Goal: Task Accomplishment & Management: Use online tool/utility

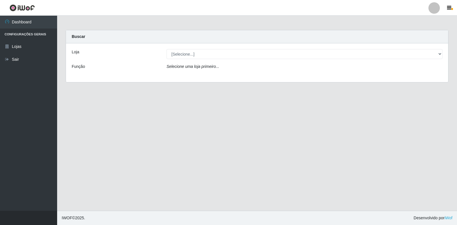
click at [443, 55] on div "[Selecione...] Extrabom - Loja 18 Goiabeiras" at bounding box center [304, 54] width 284 height 10
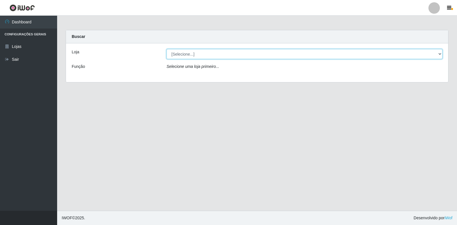
click at [438, 54] on select "[Selecione...] Extrabom - Loja 18 Goiabeiras" at bounding box center [304, 54] width 276 height 10
select select "501"
click at [166, 49] on select "[Selecione...] Extrabom - Loja 18 Goiabeiras" at bounding box center [304, 54] width 276 height 10
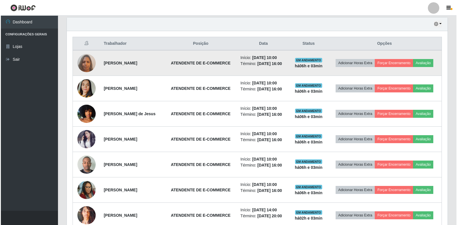
scroll to position [170, 0]
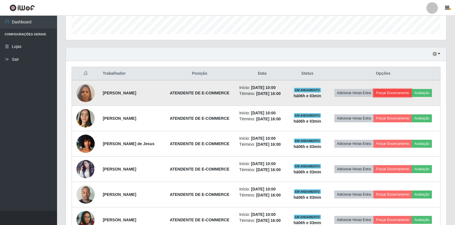
click at [400, 92] on button "Forçar Encerramento" at bounding box center [393, 93] width 38 height 8
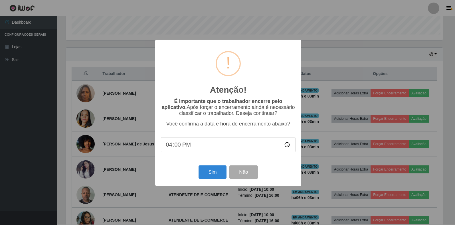
scroll to position [118, 377]
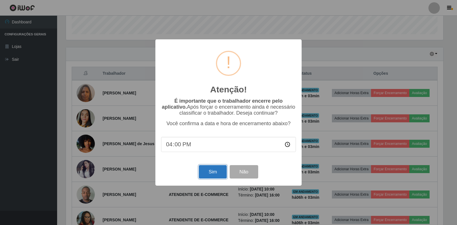
click at [205, 173] on button "Sim" at bounding box center [213, 171] width 28 height 13
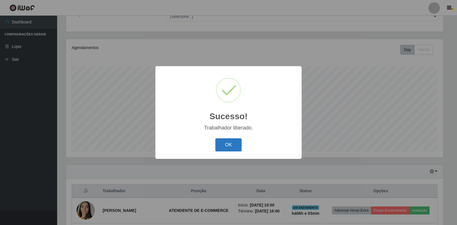
click at [231, 144] on button "OK" at bounding box center [228, 144] width 27 height 13
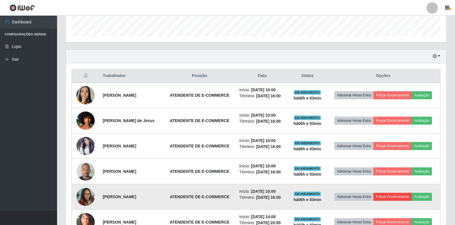
scroll to position [195, 0]
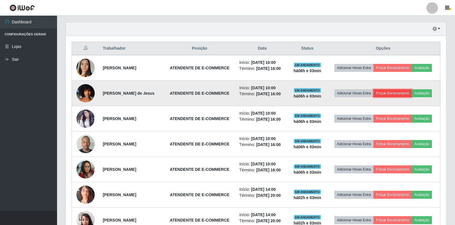
click at [393, 91] on button "Forçar Encerramento" at bounding box center [393, 93] width 38 height 8
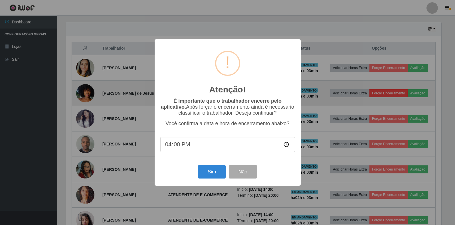
scroll to position [118, 377]
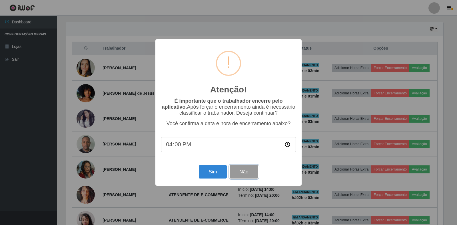
click at [246, 172] on button "Não" at bounding box center [243, 171] width 28 height 13
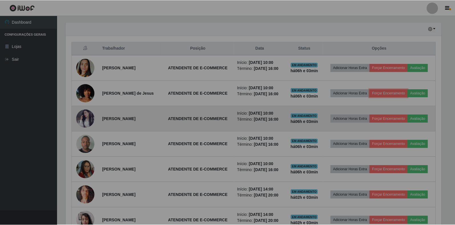
scroll to position [118, 380]
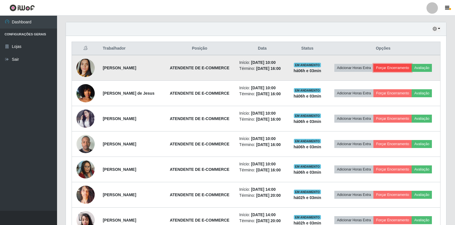
click at [395, 67] on button "Forçar Encerramento" at bounding box center [393, 68] width 38 height 8
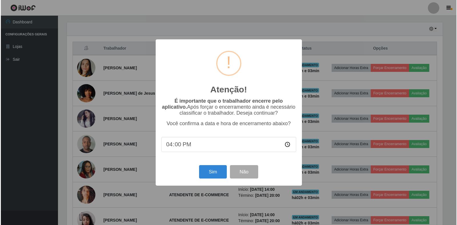
scroll to position [118, 377]
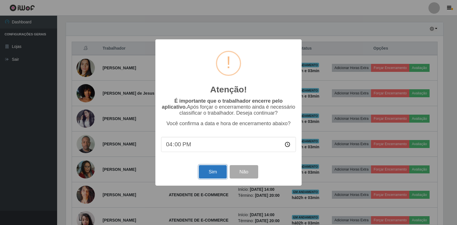
click at [207, 173] on button "Sim" at bounding box center [213, 171] width 28 height 13
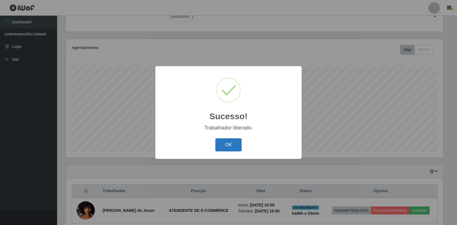
click at [226, 148] on button "OK" at bounding box center [228, 144] width 27 height 13
click at [226, 148] on div "Sucesso! × Trabalhador liberado. OK Cancel" at bounding box center [228, 112] width 457 height 225
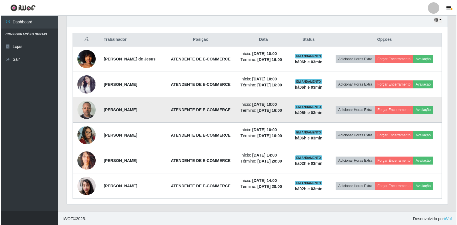
scroll to position [205, 0]
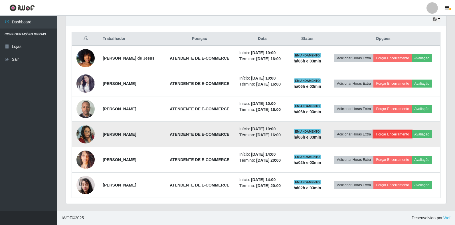
click at [397, 132] on button "Forçar Encerramento" at bounding box center [393, 134] width 38 height 8
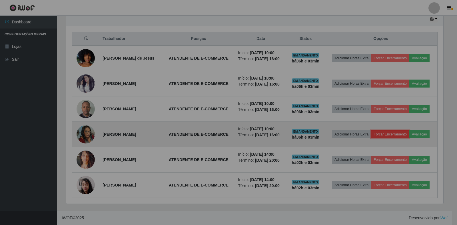
scroll to position [0, 0]
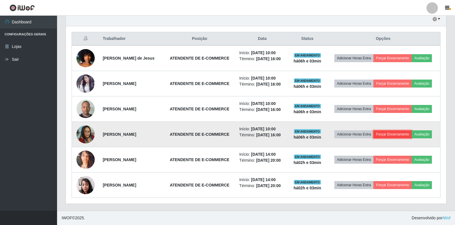
click at [390, 134] on button "Forçar Encerramento" at bounding box center [393, 134] width 38 height 8
click at [380, 135] on button "Forçar Encerramento" at bounding box center [393, 134] width 38 height 8
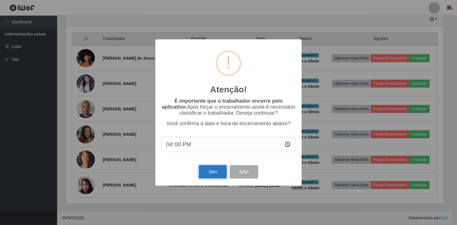
click at [217, 175] on button "Sim" at bounding box center [213, 171] width 28 height 13
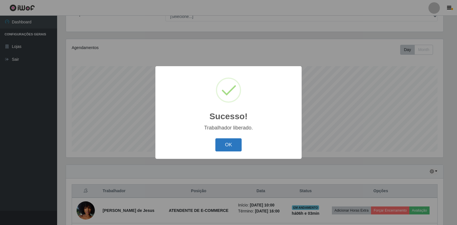
click at [230, 144] on button "OK" at bounding box center [228, 144] width 27 height 13
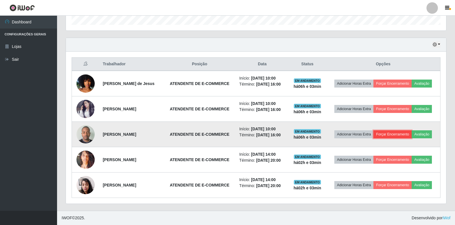
click at [398, 135] on button "Forçar Encerramento" at bounding box center [393, 134] width 38 height 8
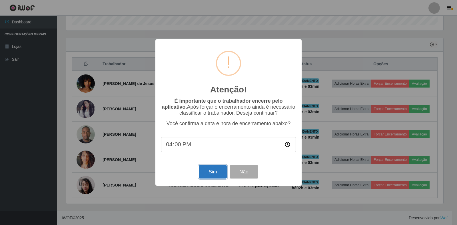
click at [214, 171] on button "Sim" at bounding box center [213, 171] width 28 height 13
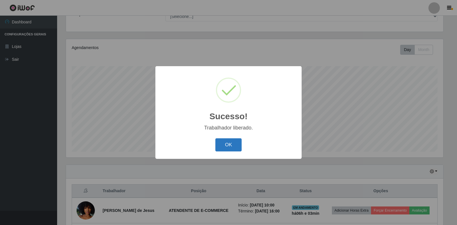
click at [226, 142] on button "OK" at bounding box center [228, 144] width 27 height 13
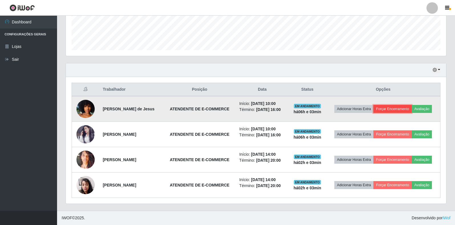
click at [391, 105] on button "Forçar Encerramento" at bounding box center [393, 109] width 38 height 8
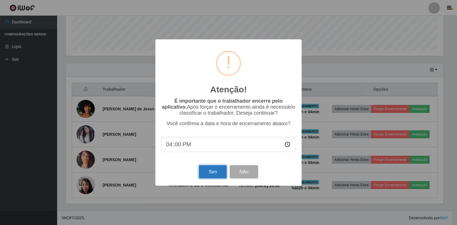
click at [215, 175] on button "Sim" at bounding box center [213, 171] width 28 height 13
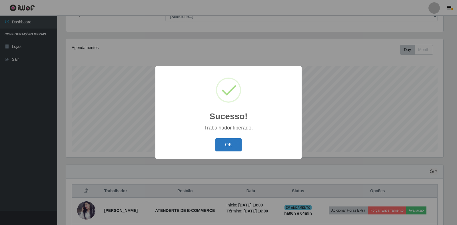
click at [232, 146] on button "OK" at bounding box center [228, 144] width 27 height 13
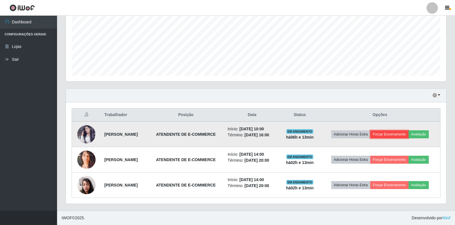
click at [402, 134] on button "Forçar Encerramento" at bounding box center [389, 134] width 38 height 8
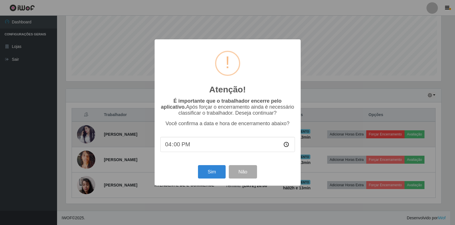
scroll to position [118, 377]
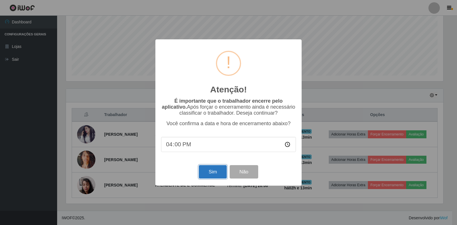
click at [208, 169] on button "Sim" at bounding box center [213, 171] width 28 height 13
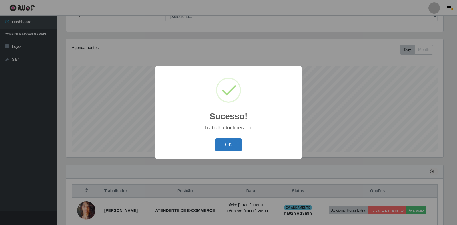
click at [235, 146] on button "OK" at bounding box center [228, 144] width 27 height 13
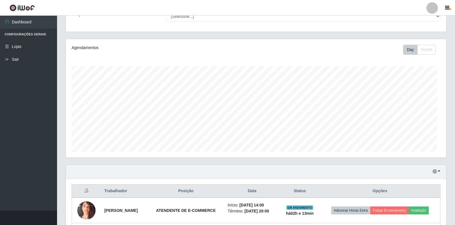
scroll to position [118, 380]
